Goal: Task Accomplishment & Management: Manage account settings

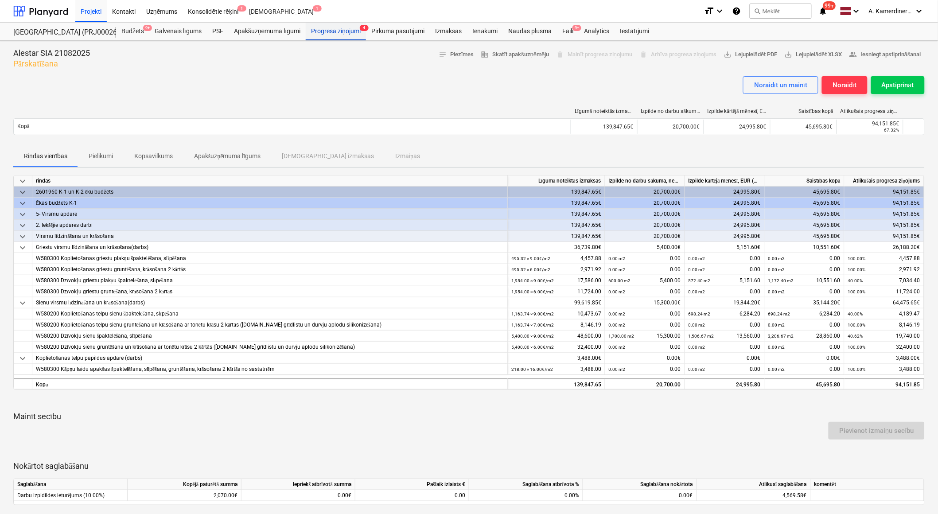
click at [331, 37] on div "Progresa ziņojumi 4" at bounding box center [336, 32] width 60 height 18
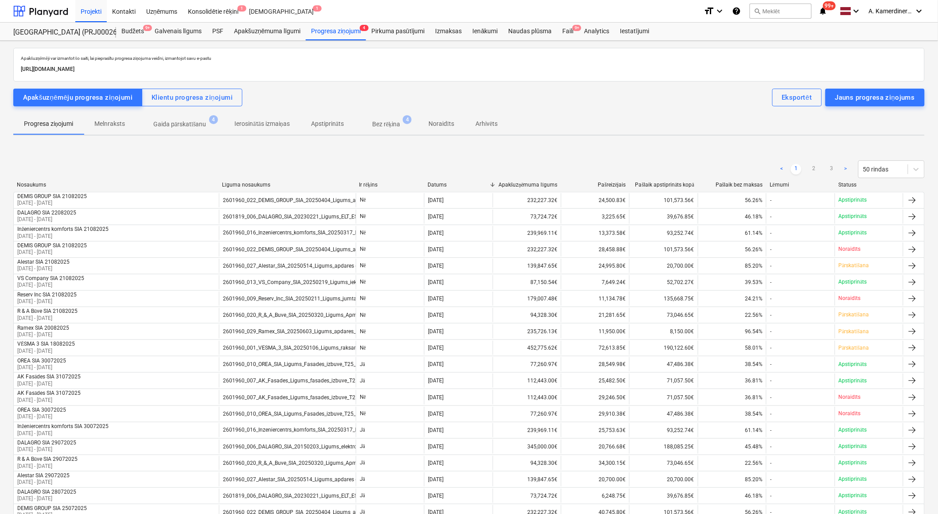
click at [168, 123] on p "Gaida pārskatīšanu" at bounding box center [179, 124] width 53 height 9
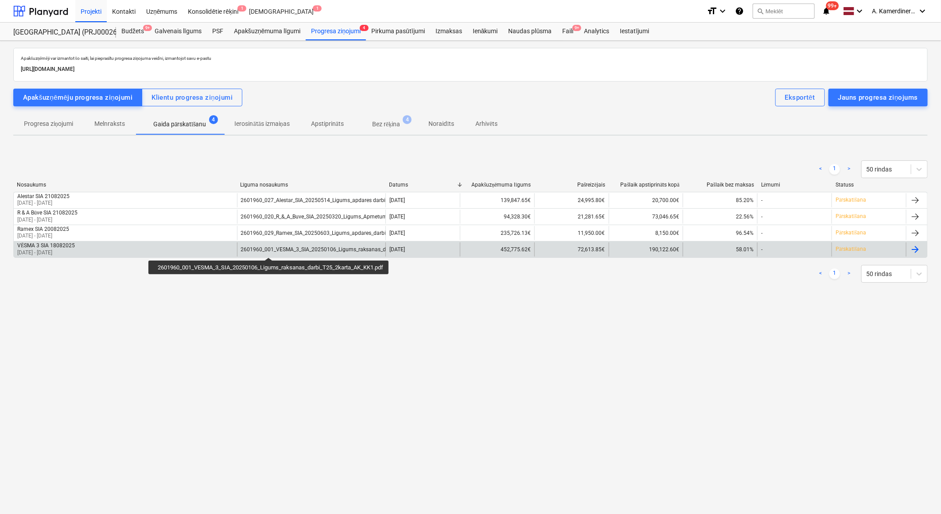
click at [269, 250] on div "2601960_001_VESMA_3_SIA_20250106_Ligums_raksanas_darbi_T25_2karta_AK_KK1.pdf" at bounding box center [348, 249] width 215 height 6
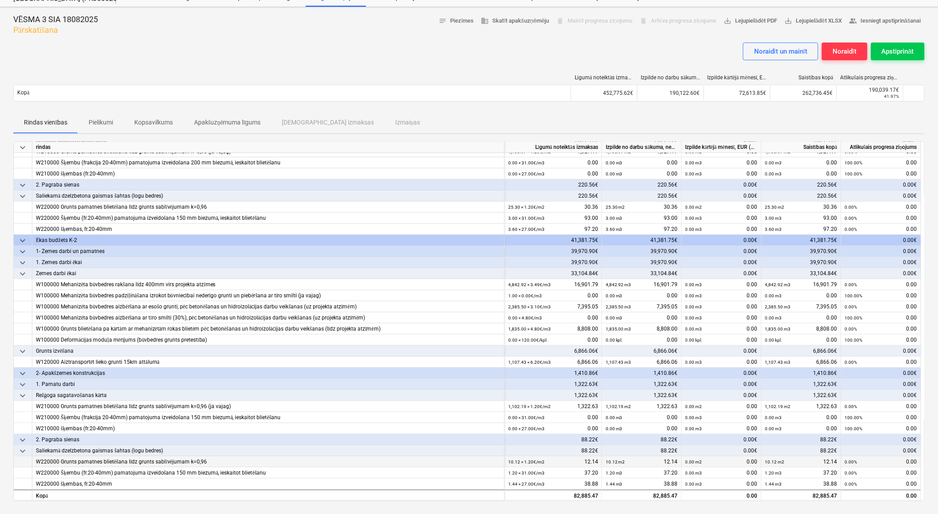
scroll to position [2, 0]
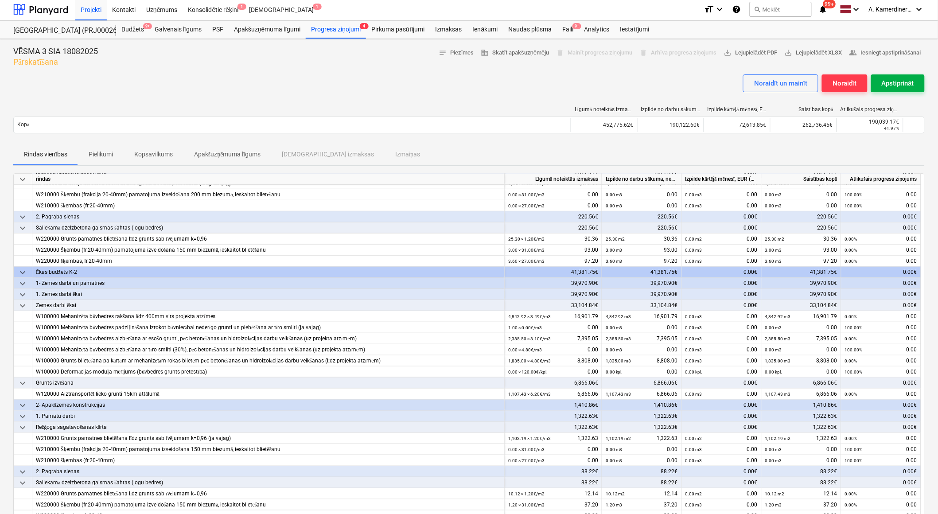
click at [909, 82] on div "Apstiprināt" at bounding box center [898, 84] width 32 height 12
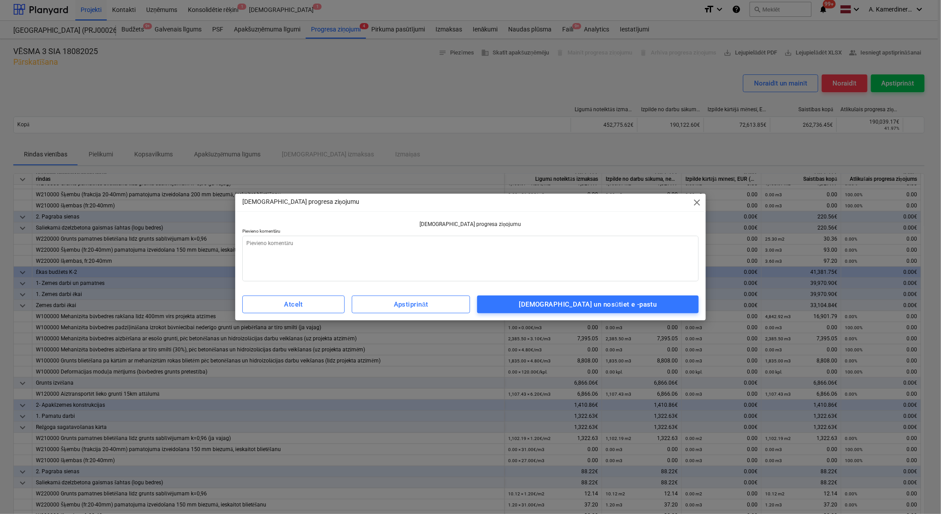
type textarea "x"
click at [597, 254] on textarea at bounding box center [470, 259] width 457 height 46
type textarea "o"
type textarea "x"
type textarea "ok"
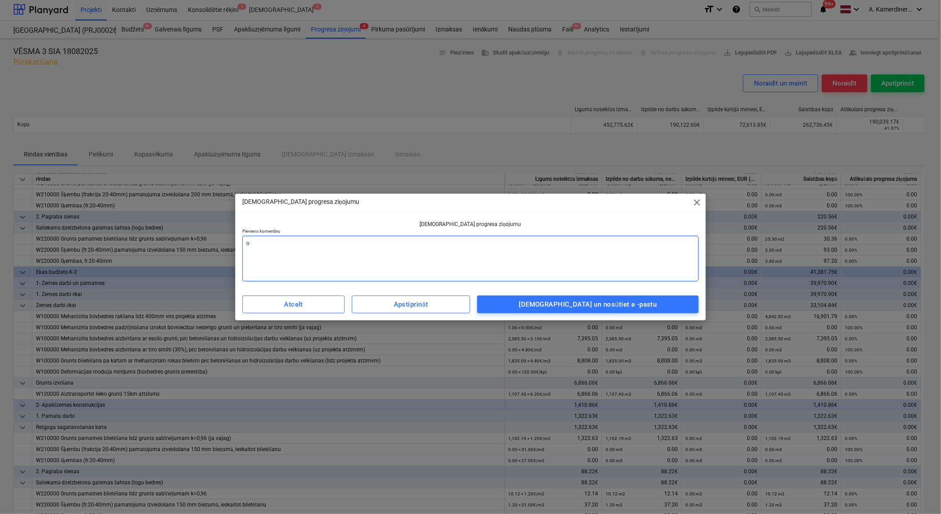
type textarea "x"
type textarea "ok"
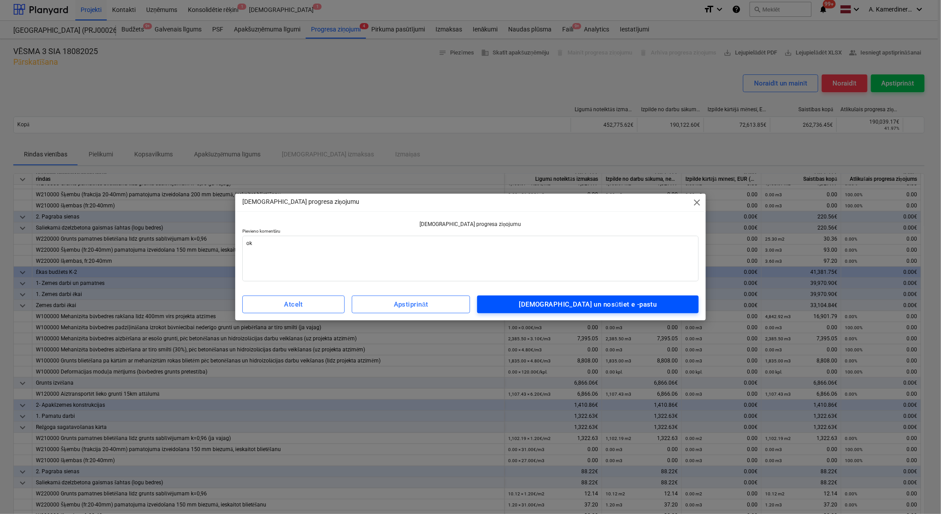
click at [624, 303] on div "[DEMOGRAPHIC_DATA] un nosūtiet e -pastu" at bounding box center [588, 305] width 138 height 12
type textarea "x"
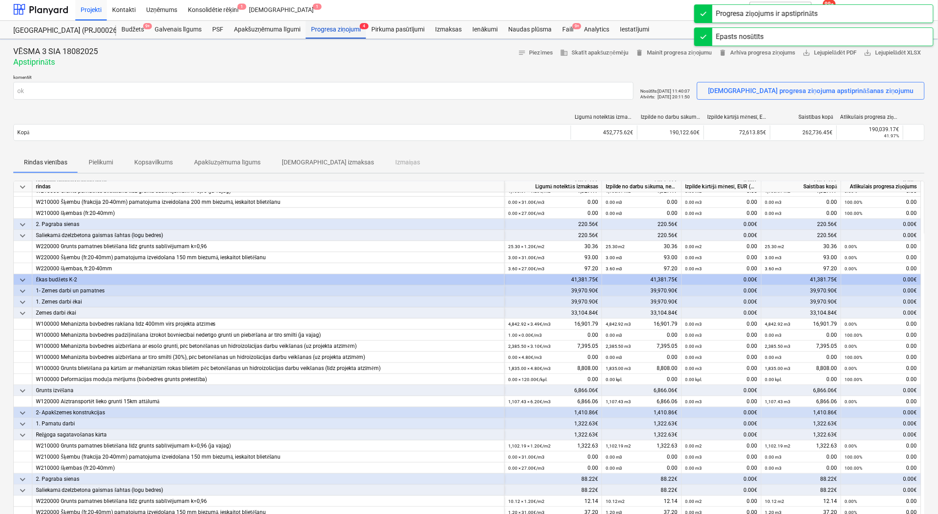
click at [328, 24] on div "Progresa ziņojumi 4" at bounding box center [336, 30] width 60 height 18
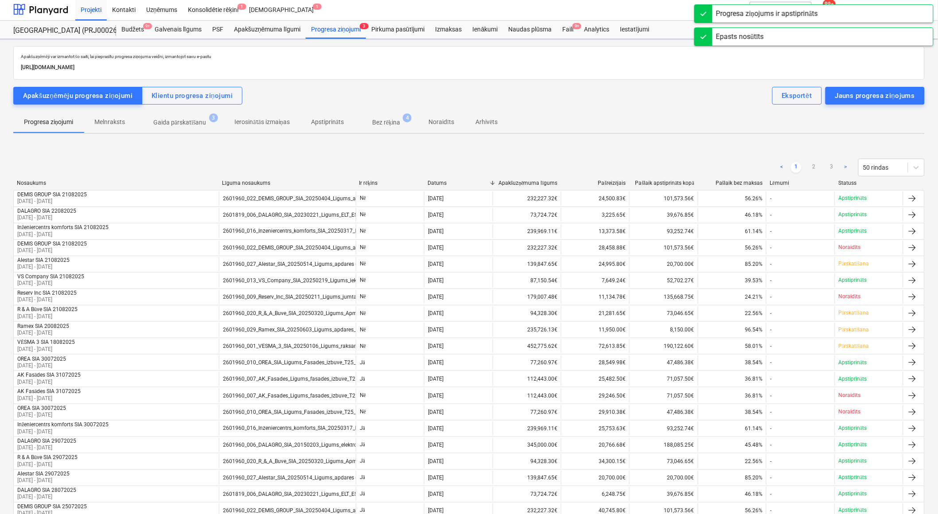
click at [198, 121] on p "Gaida pārskatīšanu" at bounding box center [179, 122] width 53 height 9
